Goal: Task Accomplishment & Management: Manage account settings

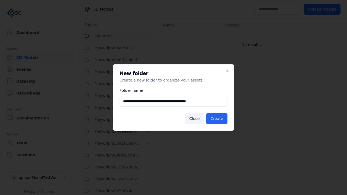
scroll to position [227, 0]
type input "**********"
click at [218, 119] on button "Create" at bounding box center [216, 118] width 21 height 11
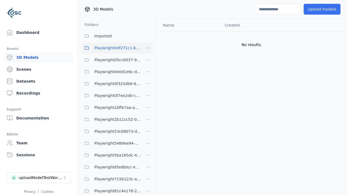
click at [324, 9] on button "Upload models" at bounding box center [321, 9] width 37 height 11
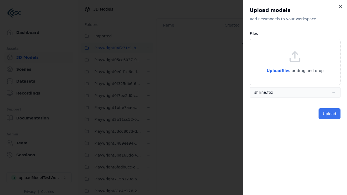
click at [330, 114] on button "Upload" at bounding box center [329, 113] width 22 height 11
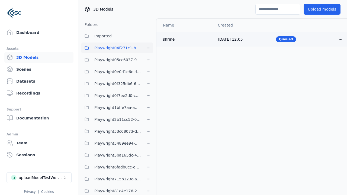
click at [340, 39] on html "Support Dashboard Assets 3D Models Scenes Datasets Recordings Support Documenta…" at bounding box center [173, 97] width 347 height 195
click at [328, 60] on div "Delete" at bounding box center [328, 60] width 32 height 9
